Goal: Navigation & Orientation: Find specific page/section

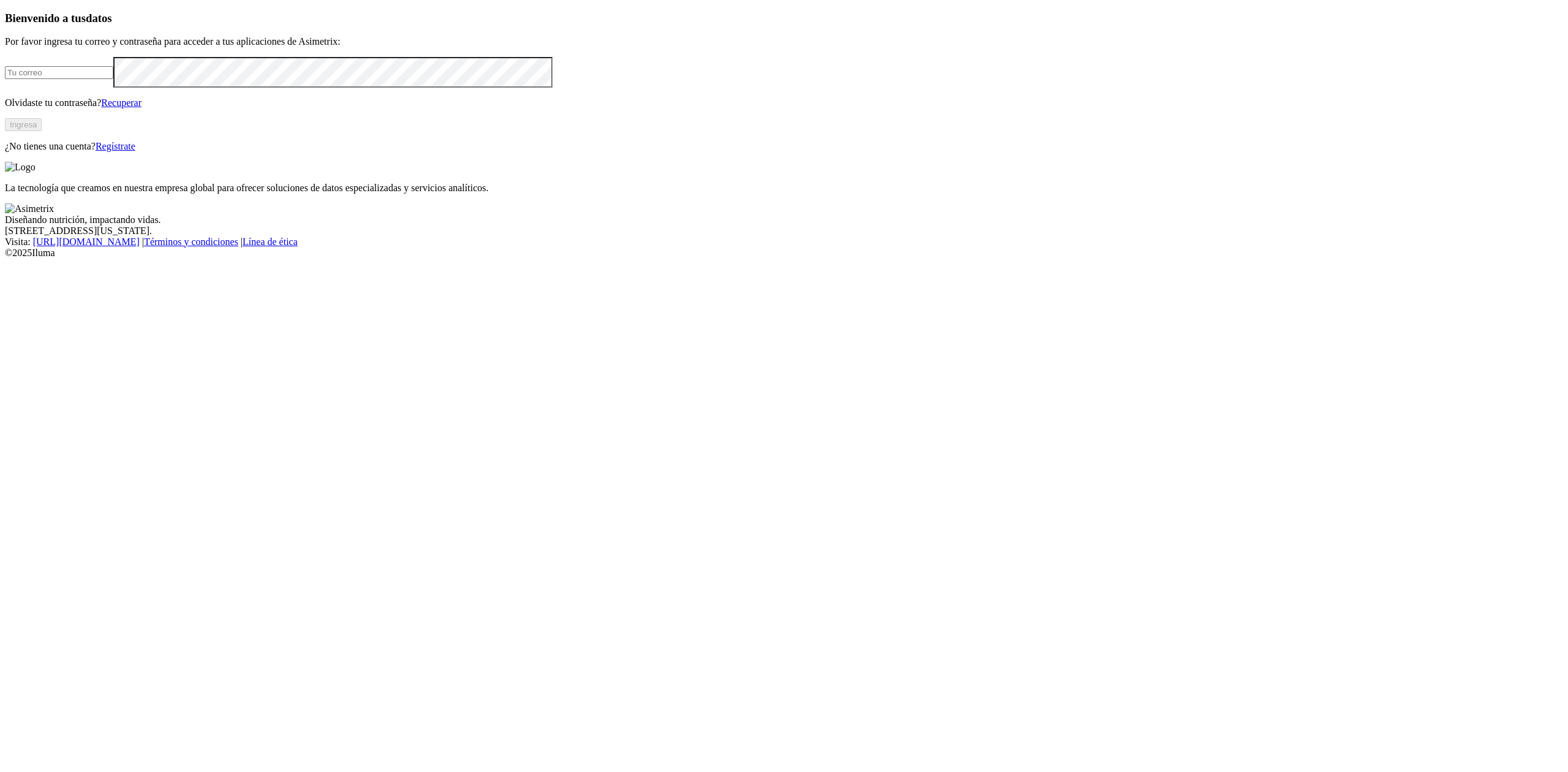
type input "[EMAIL_ADDRESS][DOMAIN_NAME]"
click at [42, 131] on button "Ingresa" at bounding box center [23, 124] width 36 height 13
